Goal: Task Accomplishment & Management: Manage account settings

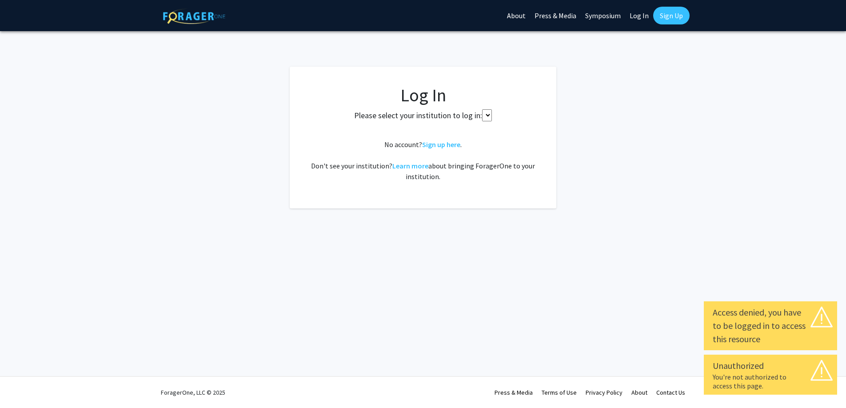
select select
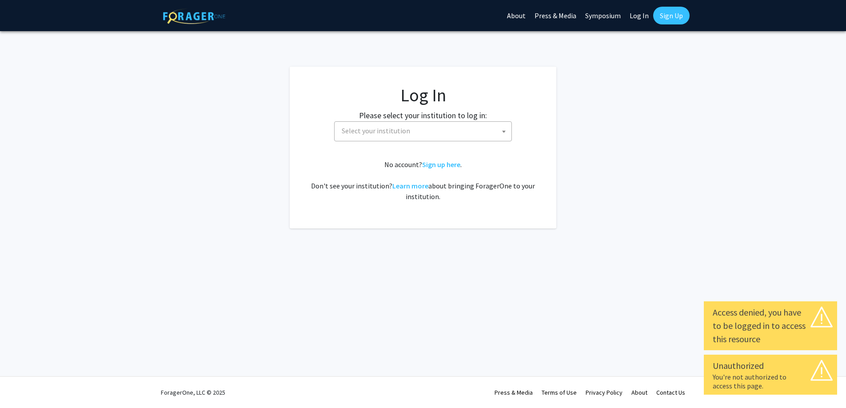
click at [355, 131] on span "Select your institution" at bounding box center [376, 130] width 68 height 9
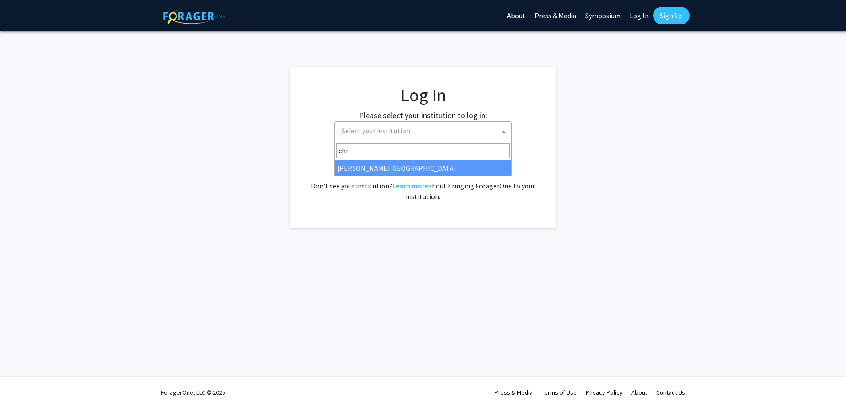
type input "chr"
select select "5"
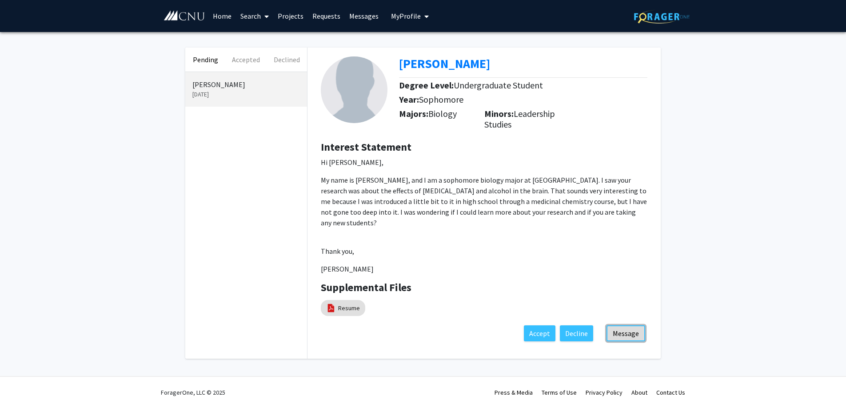
click at [617, 325] on button "Message" at bounding box center [625, 333] width 39 height 16
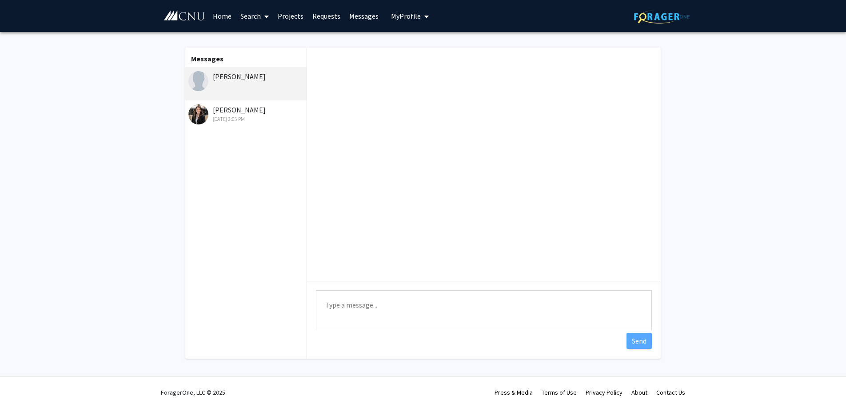
click at [250, 113] on div "[PERSON_NAME] [DATE] 3:05 PM" at bounding box center [246, 113] width 116 height 19
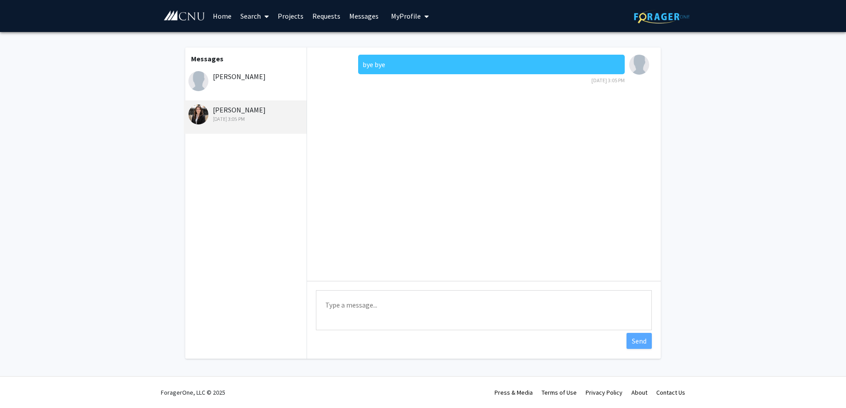
click at [251, 85] on div "[PERSON_NAME]" at bounding box center [245, 83] width 123 height 33
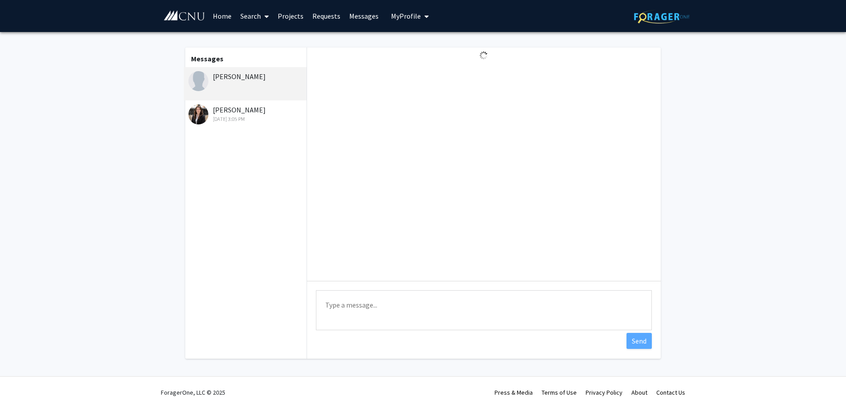
click at [559, 311] on textarea "Type a message" at bounding box center [484, 310] width 336 height 40
type textarea "Hi [PERSON_NAME]- I am finally responding here too. Best of luck with the lab y…"
click at [629, 343] on button "Send" at bounding box center [638, 341] width 25 height 16
click at [406, 18] on span "My Profile" at bounding box center [406, 16] width 30 height 9
click at [426, 52] on span "View Profile" at bounding box center [446, 51] width 54 height 10
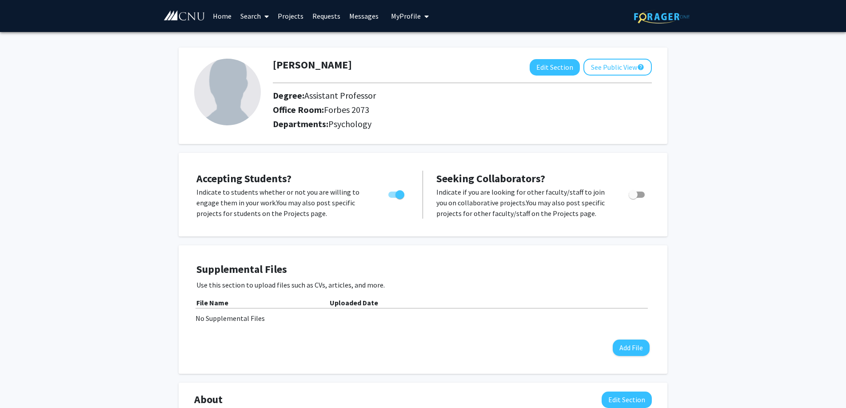
scroll to position [4, 0]
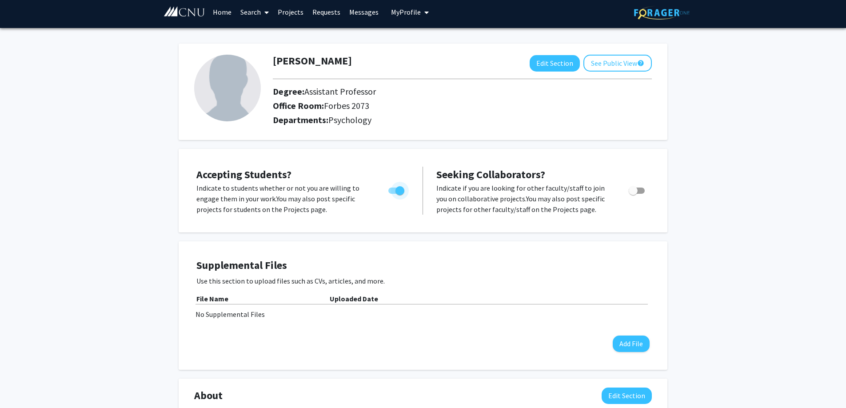
click at [395, 189] on span "Toggle" at bounding box center [399, 190] width 9 height 9
click at [393, 194] on input "Would you like to permit student requests?" at bounding box center [392, 194] width 0 height 0
checkbox input "false"
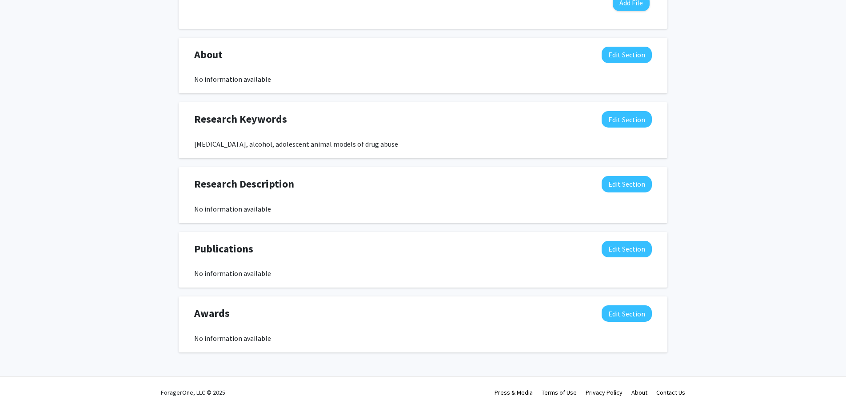
scroll to position [0, 0]
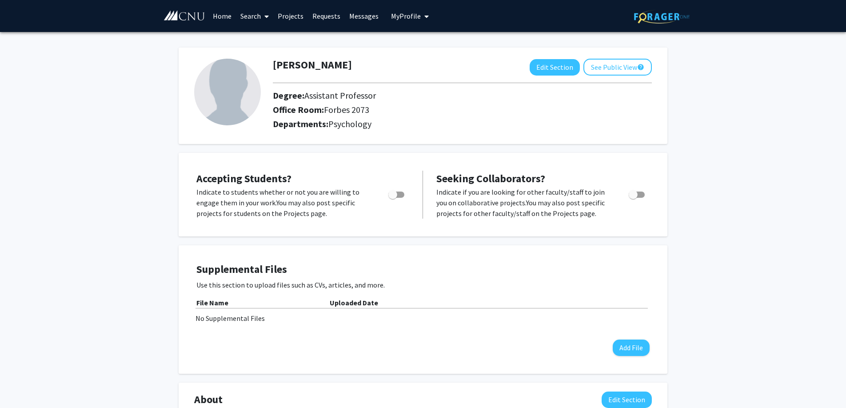
click at [220, 20] on link "Home" at bounding box center [222, 15] width 28 height 31
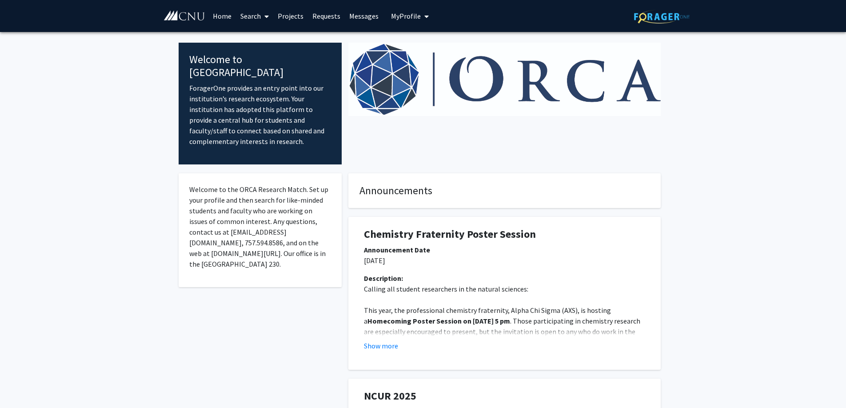
click at [267, 15] on icon at bounding box center [266, 16] width 4 height 7
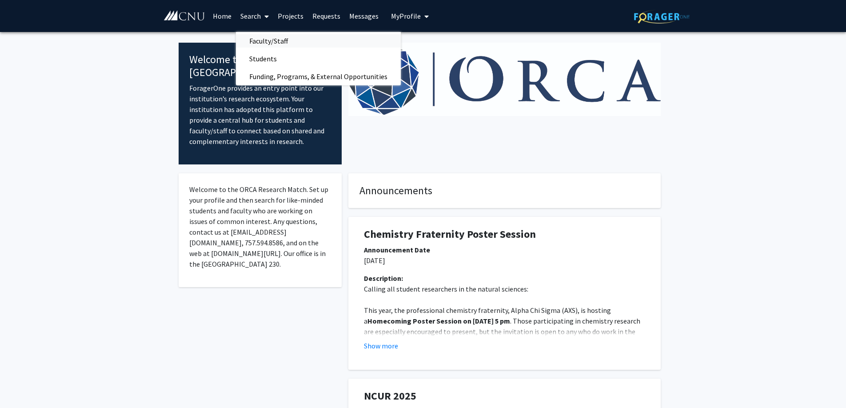
click at [265, 39] on span "Faculty/Staff" at bounding box center [268, 41] width 65 height 18
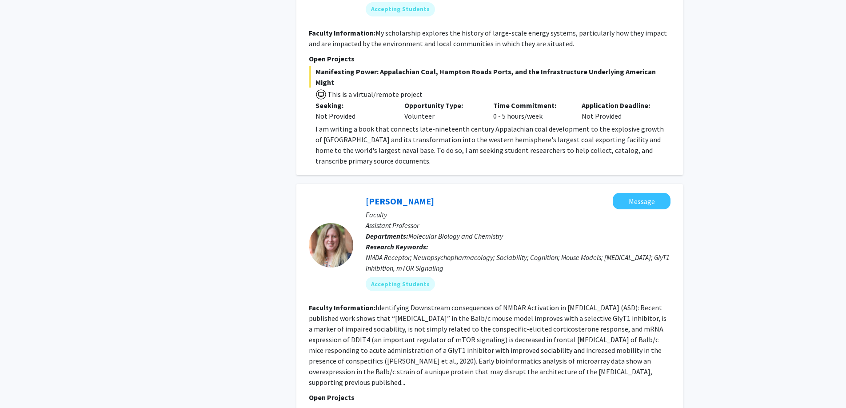
scroll to position [2844, 0]
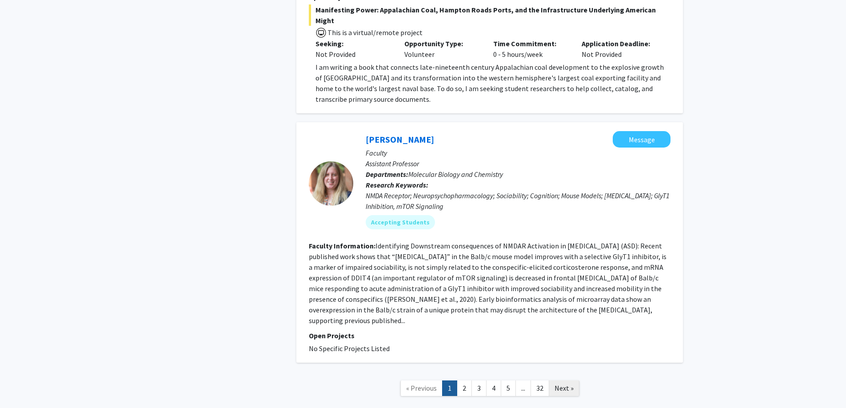
click at [558, 383] on span "Next »" at bounding box center [563, 387] width 19 height 9
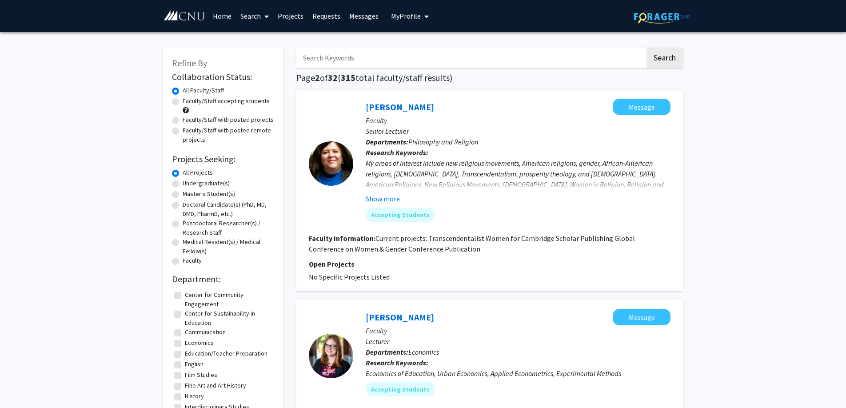
click at [351, 56] on input "Search Keywords" at bounding box center [470, 58] width 349 height 20
click at [646, 48] on button "Search" at bounding box center [664, 58] width 36 height 20
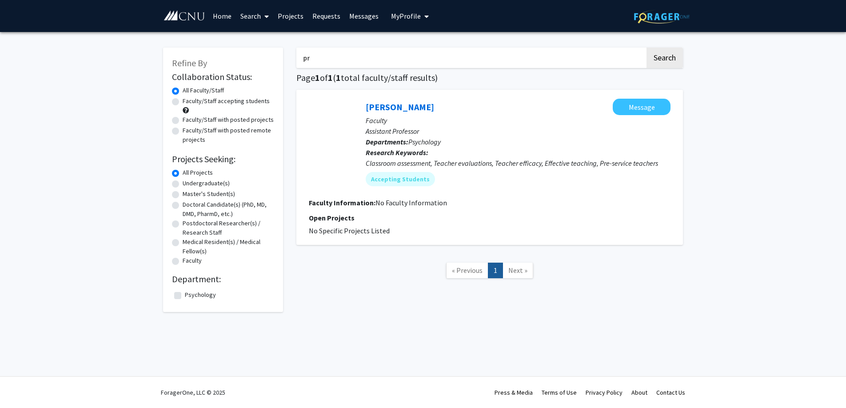
type input "p"
type input "rollins"
click at [646, 48] on button "Search" at bounding box center [664, 58] width 36 height 20
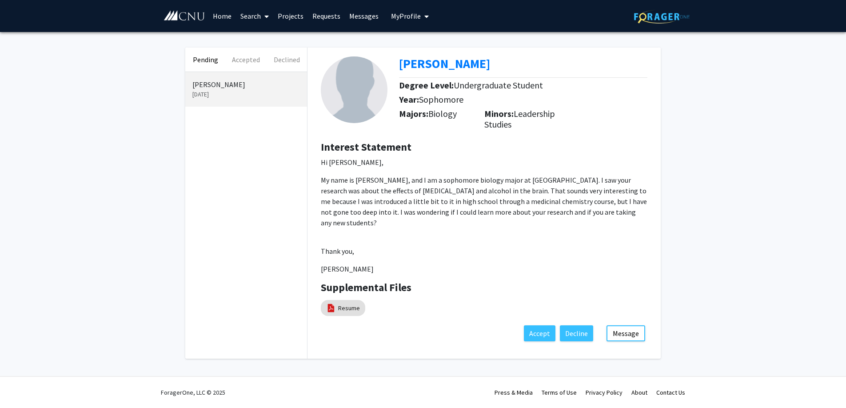
click at [366, 15] on link "Messages" at bounding box center [364, 15] width 38 height 31
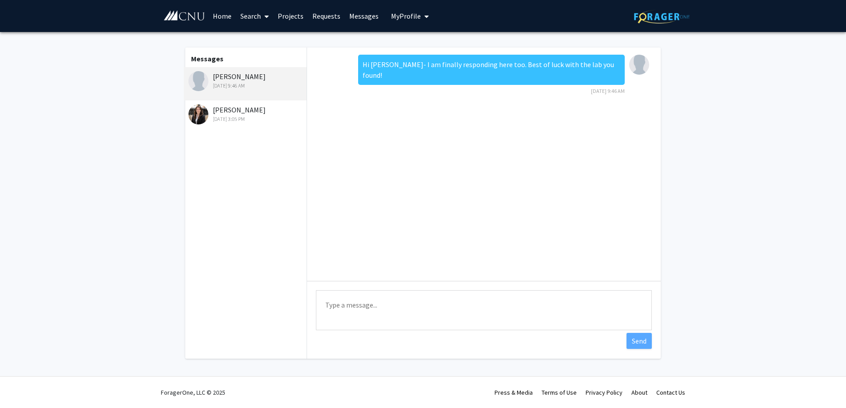
click at [327, 15] on link "Requests" at bounding box center [326, 15] width 37 height 31
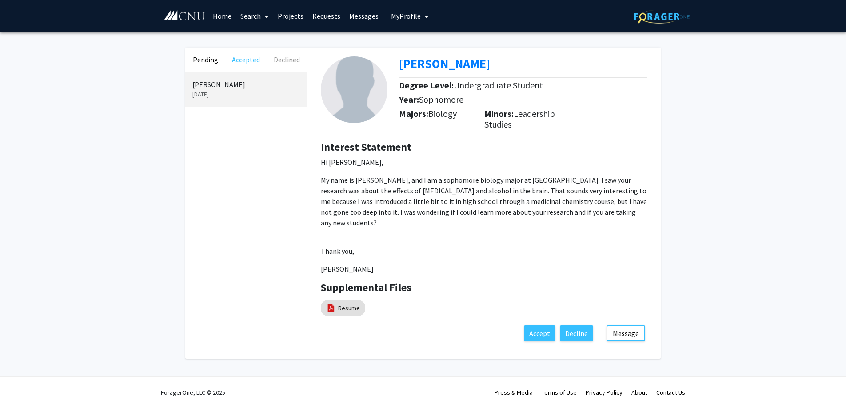
click at [248, 61] on button "Accepted" at bounding box center [246, 60] width 40 height 24
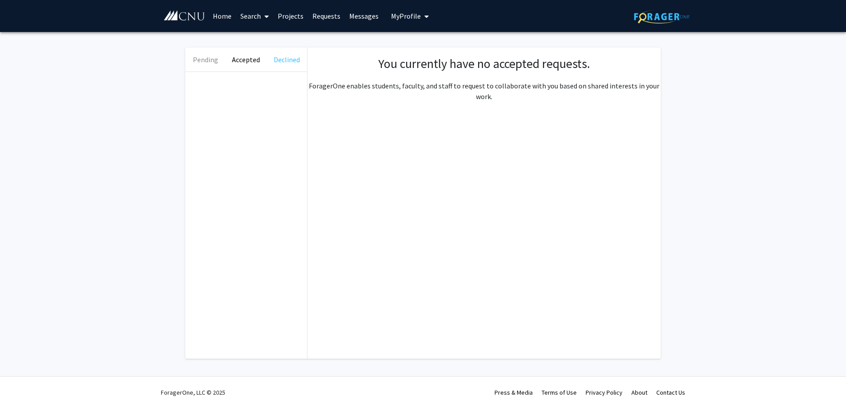
click at [287, 58] on button "Declined" at bounding box center [287, 60] width 40 height 24
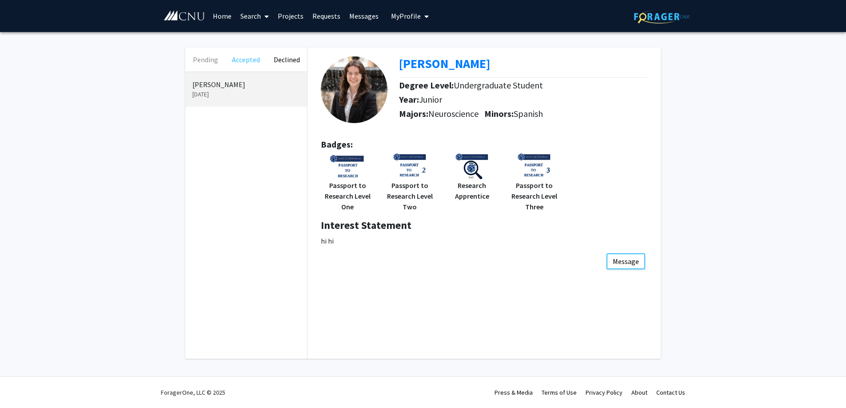
click at [253, 58] on button "Accepted" at bounding box center [246, 60] width 40 height 24
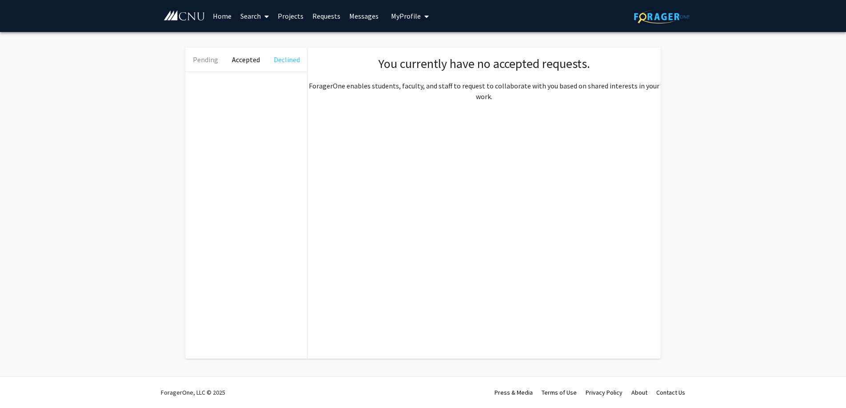
click at [282, 57] on button "Declined" at bounding box center [287, 60] width 40 height 24
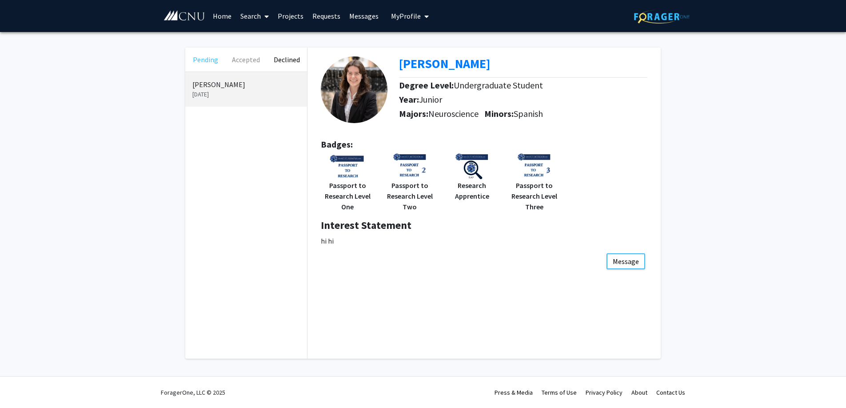
click at [207, 58] on button "Pending" at bounding box center [205, 60] width 40 height 24
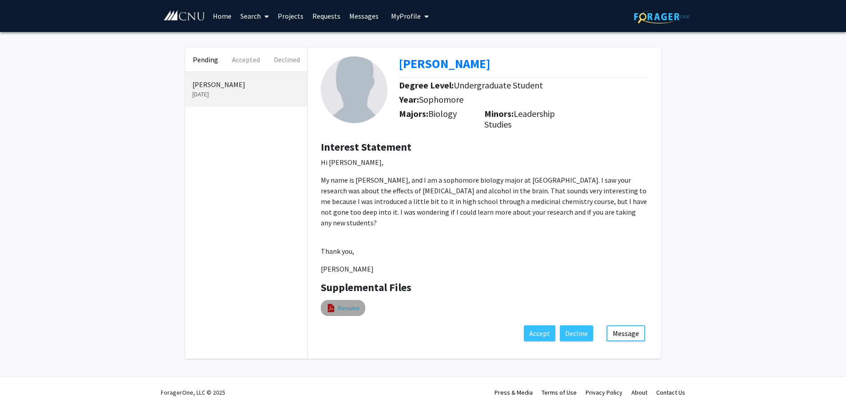
click at [347, 303] on link "Resume" at bounding box center [349, 307] width 22 height 9
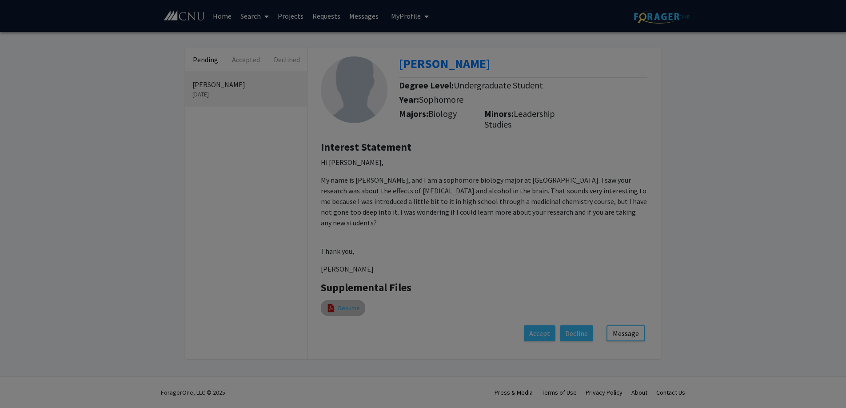
select select "custom"
type input "0"
select select "custom"
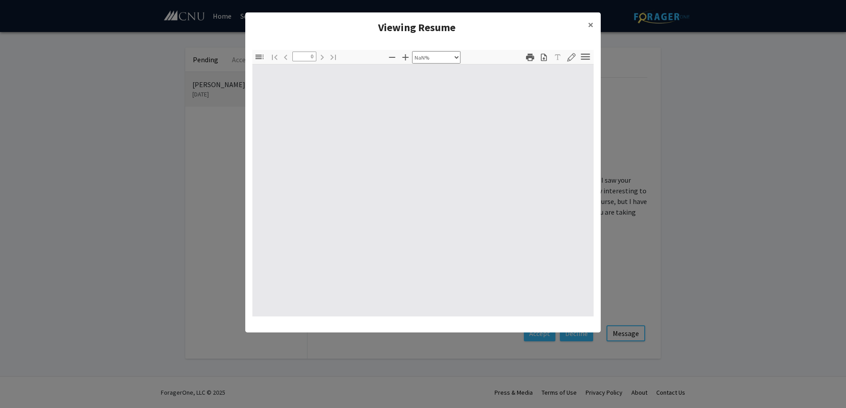
type input "1"
select select "auto"
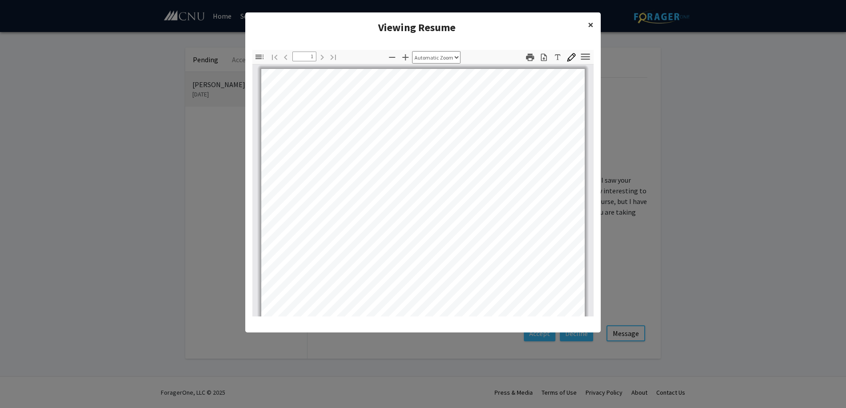
click at [590, 21] on span "×" at bounding box center [591, 25] width 6 height 14
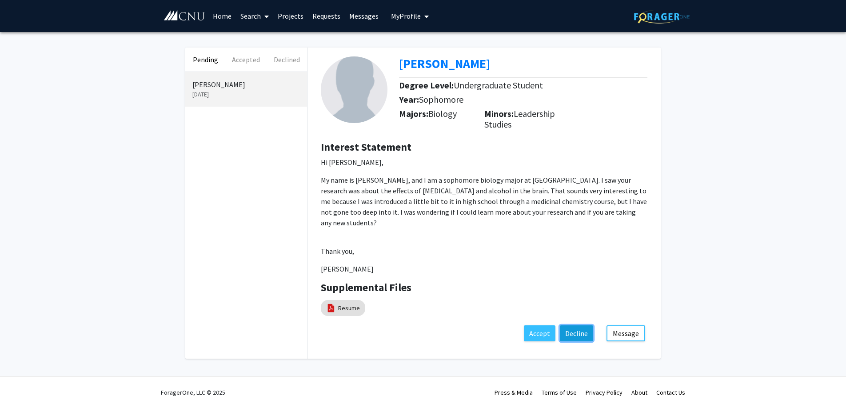
click at [570, 325] on button "Decline" at bounding box center [576, 333] width 33 height 16
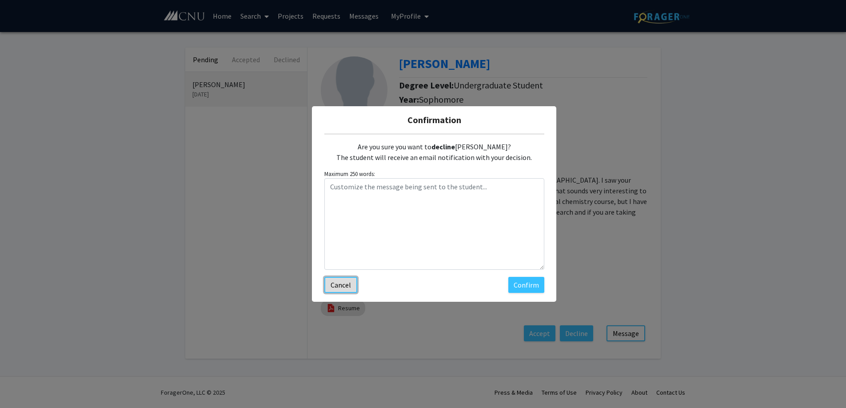
click at [342, 284] on button "Cancel" at bounding box center [340, 285] width 33 height 16
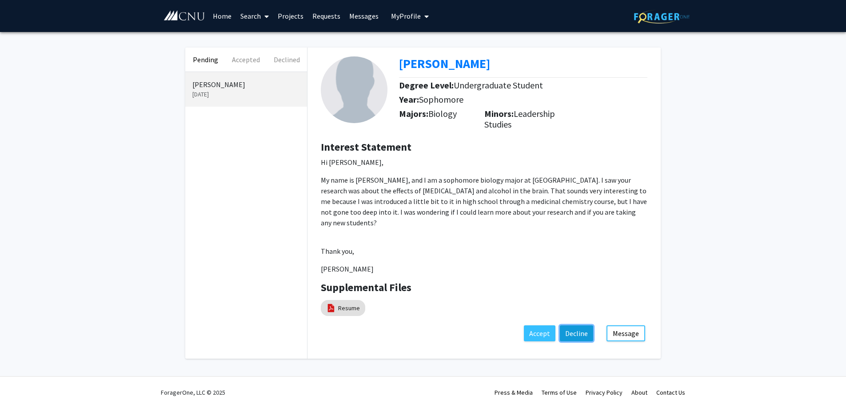
click at [574, 325] on button "Decline" at bounding box center [576, 333] width 33 height 16
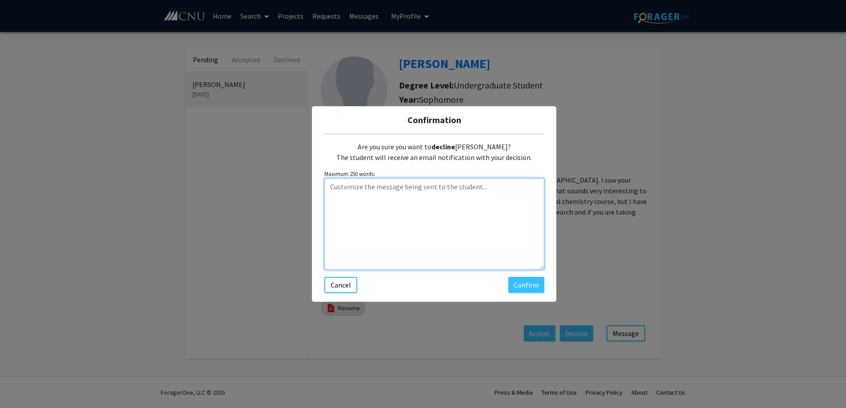
click at [375, 204] on textarea "Customize the message being sent to the student..." at bounding box center [434, 224] width 220 height 92
click at [418, 197] on textarea "Declining the request since the student has already found an active research op…" at bounding box center [434, 224] width 220 height 92
type textarea "Declining the request since the student has already found an active research op…"
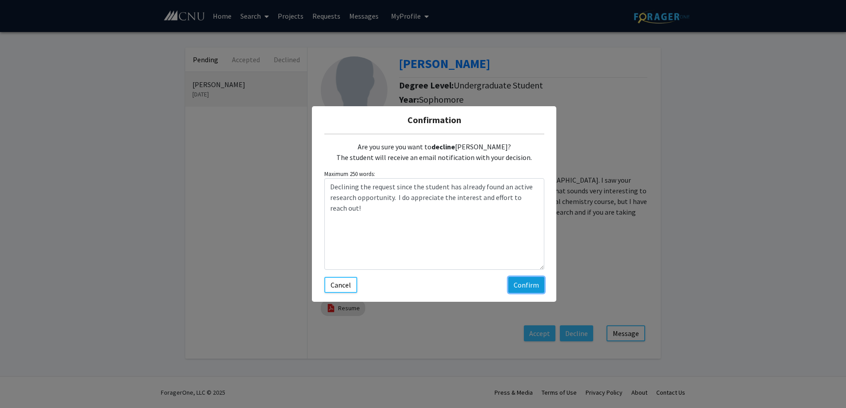
click at [522, 283] on button "Confirm" at bounding box center [526, 285] width 36 height 16
